Goal: Task Accomplishment & Management: Complete application form

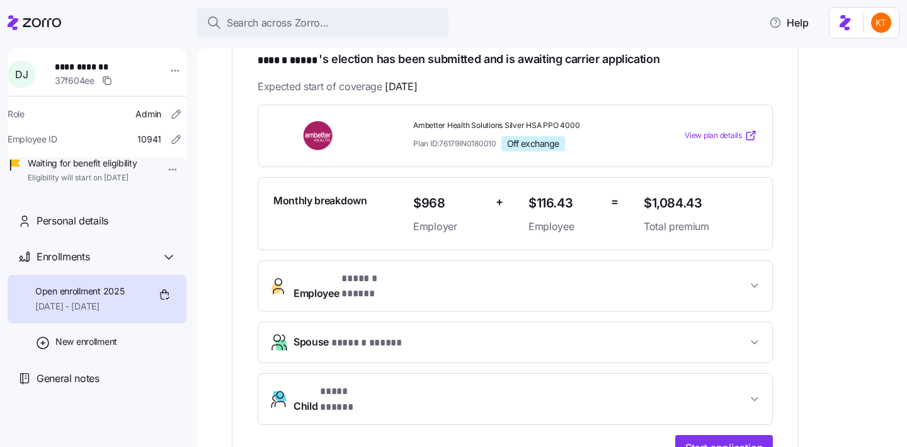
scroll to position [238, 0]
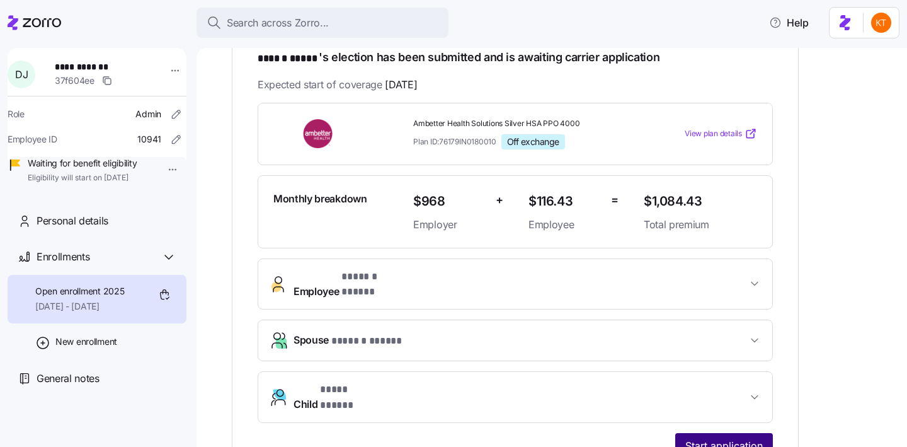
click at [727, 433] on button "Start application" at bounding box center [724, 445] width 98 height 25
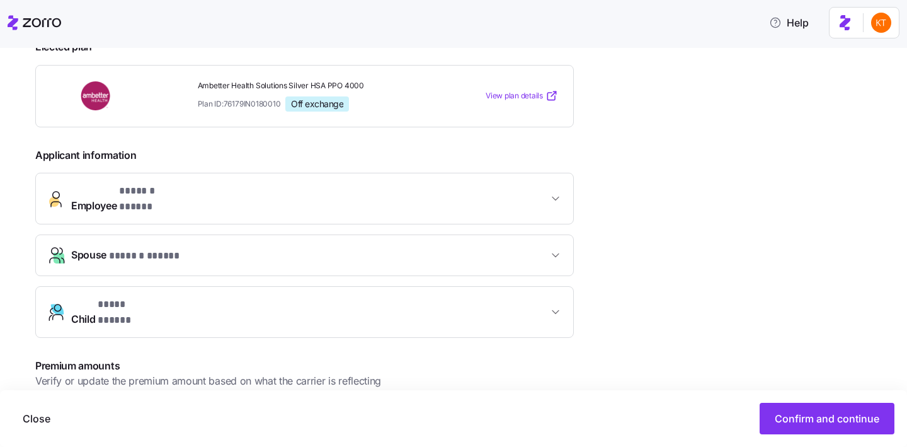
scroll to position [267, 0]
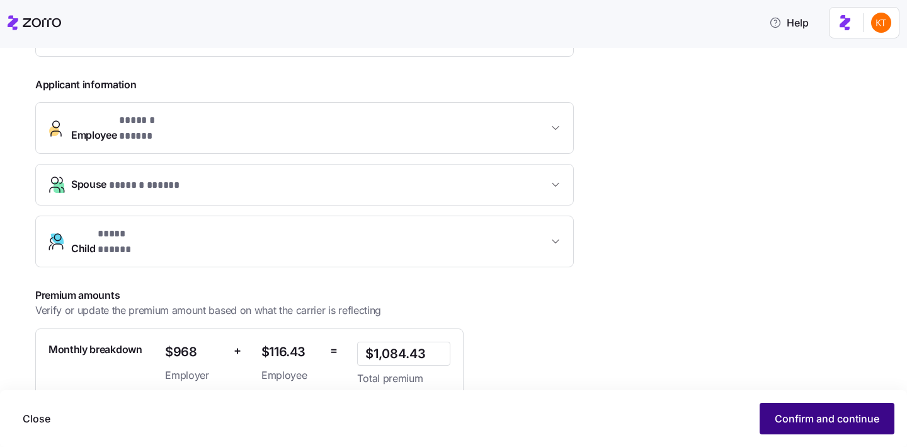
click at [804, 413] on span "Confirm and continue" at bounding box center [827, 418] width 105 height 15
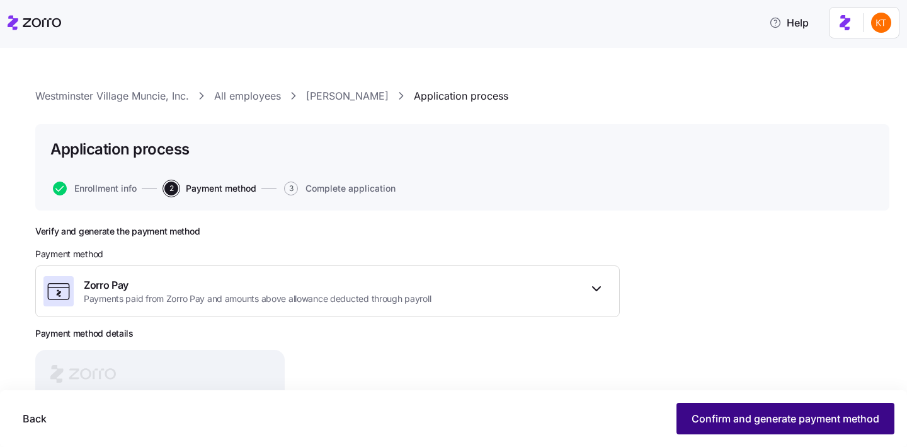
click at [733, 420] on span "Confirm and generate payment method" at bounding box center [786, 418] width 188 height 15
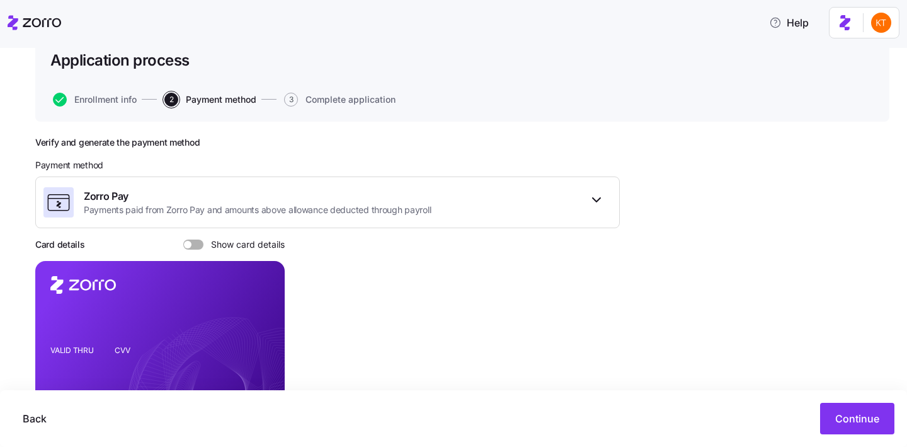
scroll to position [176, 0]
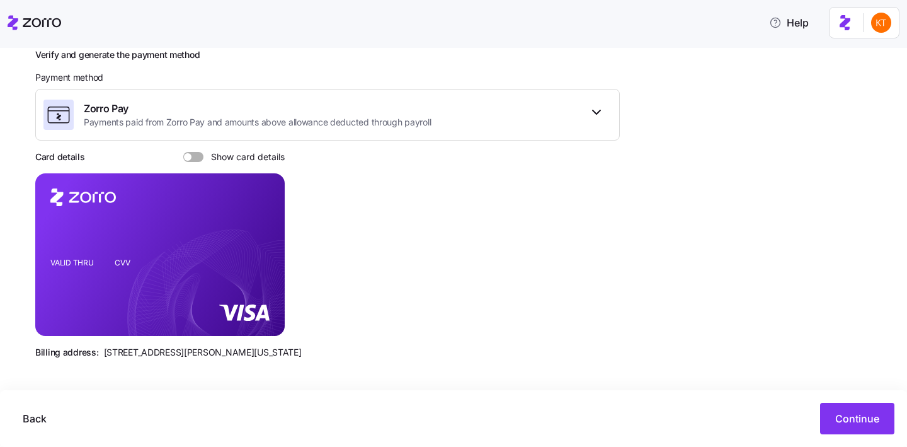
click at [196, 147] on div "Verify and generate the payment method Payment method Zorro Pay Payments paid f…" at bounding box center [327, 208] width 584 height 319
click at [200, 160] on span at bounding box center [197, 157] width 13 height 10
click at [183, 152] on input "Show card details" at bounding box center [183, 152] width 0 height 0
click at [848, 407] on button "Continue" at bounding box center [857, 417] width 74 height 31
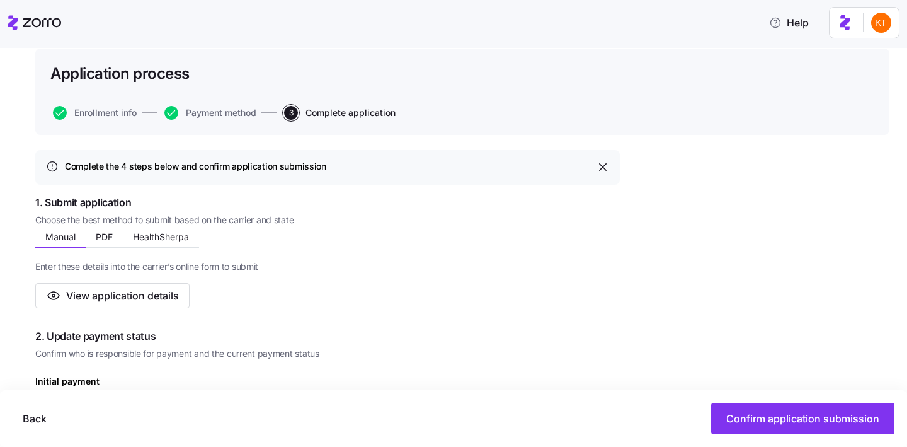
scroll to position [77, 0]
